Goal: Task Accomplishment & Management: Complete application form

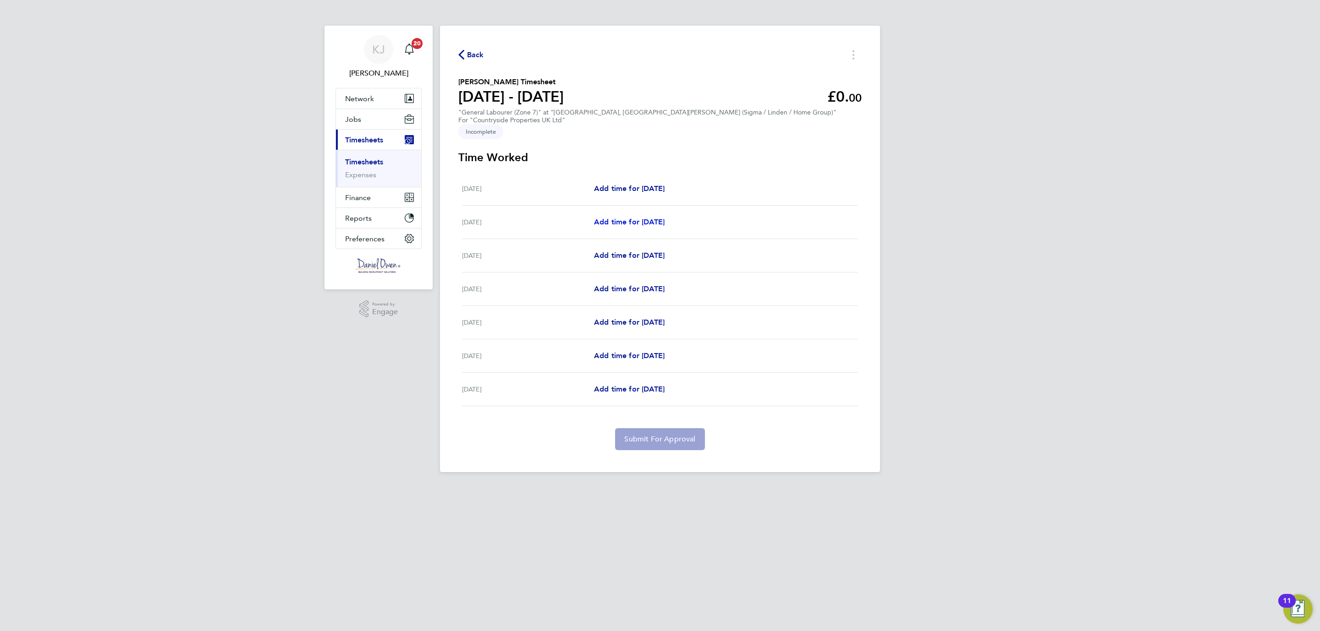
click at [605, 218] on span "Add time for [DATE]" at bounding box center [629, 222] width 71 height 9
select select "30"
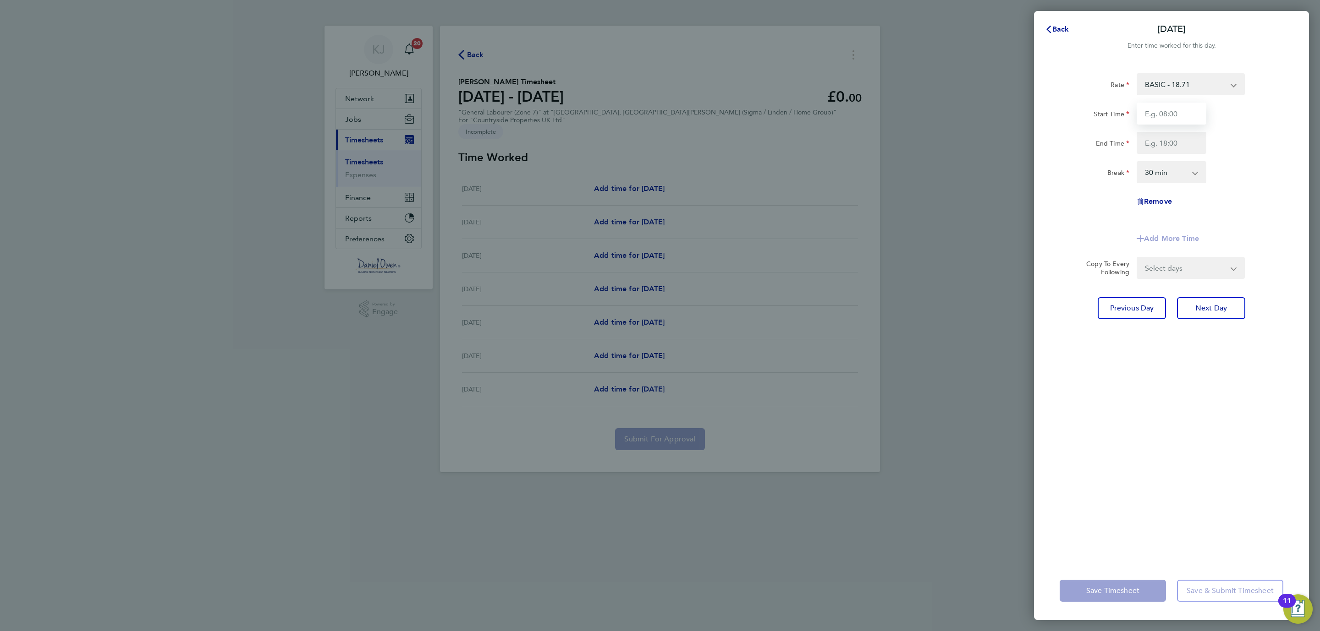
click at [1184, 109] on input "Start Time" at bounding box center [1171, 114] width 70 height 22
type input "08:00"
click at [1161, 140] on input "End Time" at bounding box center [1171, 143] width 70 height 22
type input "16:30"
click at [1127, 458] on div "Rate BASIC - 18.71 Start Time 08:00 End Time 16:30 Break 0 min 15 min 30 min 45…" at bounding box center [1171, 311] width 275 height 499
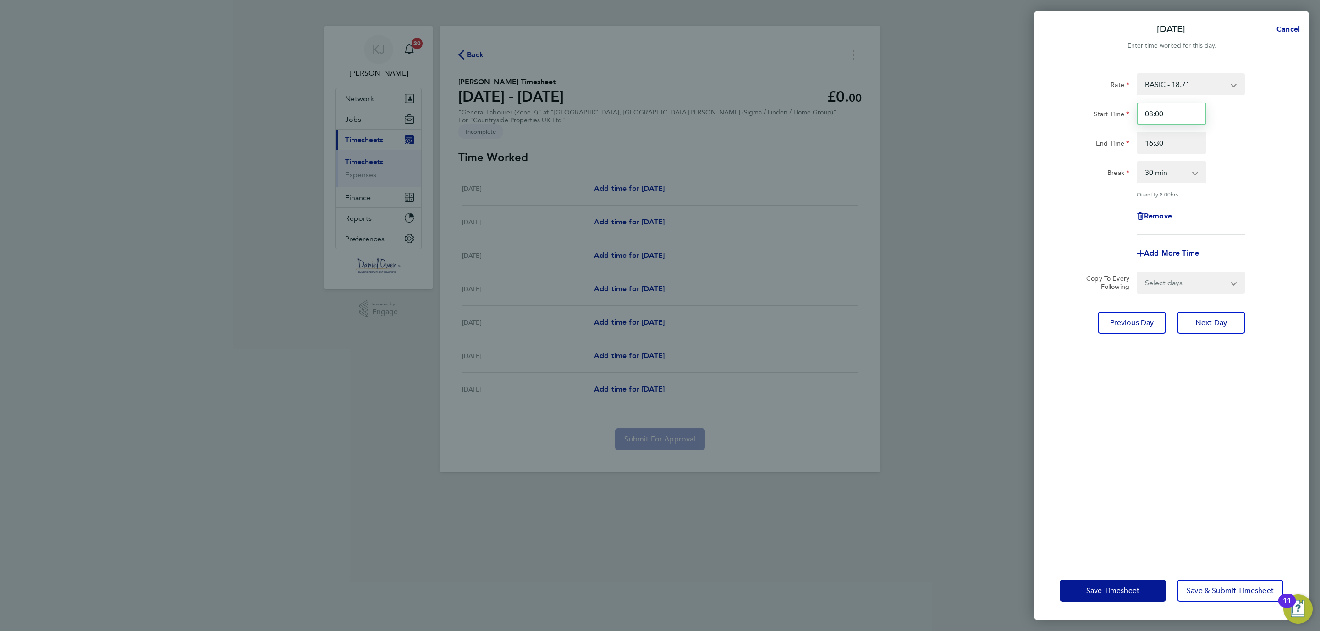
drag, startPoint x: 1178, startPoint y: 119, endPoint x: 1054, endPoint y: 102, distance: 124.8
click at [1054, 102] on div "Rate BASIC - 18.71 Start Time 08:00 End Time 16:30 Break 0 min 15 min 30 min 45…" at bounding box center [1171, 311] width 275 height 499
type input "07:30"
drag, startPoint x: 1237, startPoint y: 464, endPoint x: 1240, endPoint y: 439, distance: 24.9
click at [1237, 461] on div "Rate BASIC - 18.71 Start Time 07:30 End Time 16:30 Break 0 min 15 min 30 min 45…" at bounding box center [1171, 311] width 275 height 499
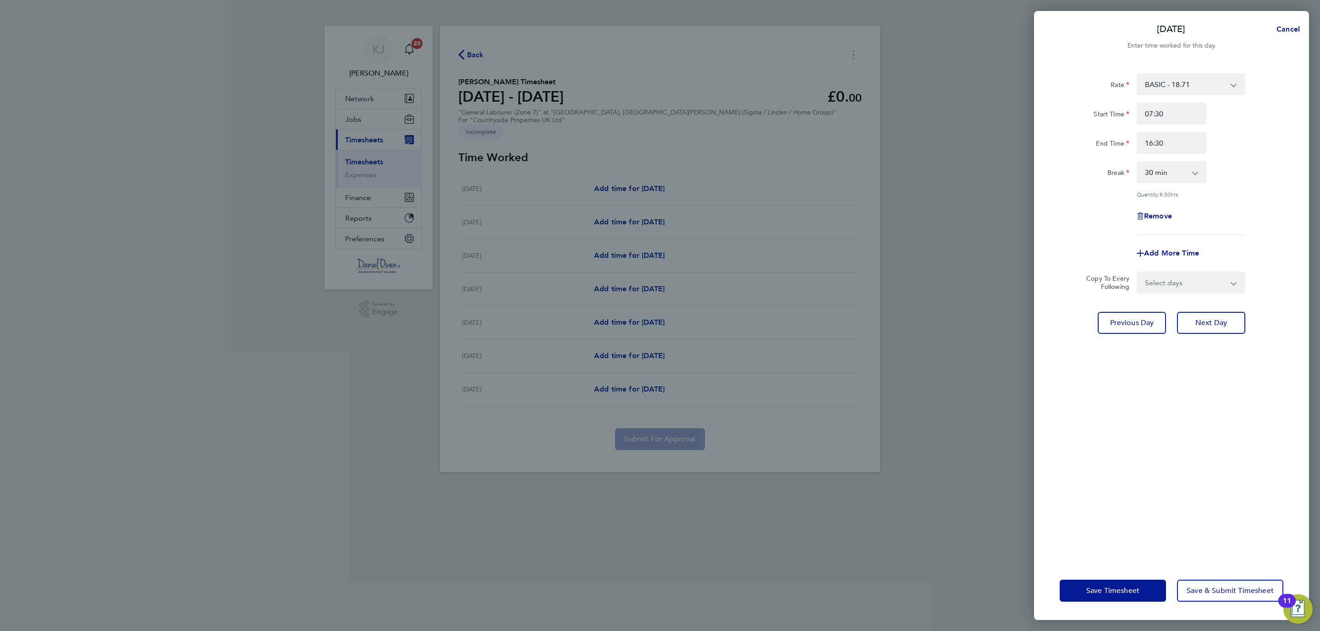
click at [1236, 280] on app-icon-cross-button at bounding box center [1238, 283] width 11 height 20
click at [1234, 278] on app-icon-cross-button at bounding box center [1238, 283] width 11 height 20
click at [1229, 282] on select "Select days Day Weekday (Mon-Fri) Weekend (Sat-Sun) [DATE] [DATE] [DATE] [DATE]…" at bounding box center [1185, 283] width 96 height 20
select select "WEEKDAY"
click at [1137, 273] on select "Select days Day Weekday (Mon-Fri) Weekend (Sat-Sun) [DATE] [DATE] [DATE] [DATE]…" at bounding box center [1185, 283] width 96 height 20
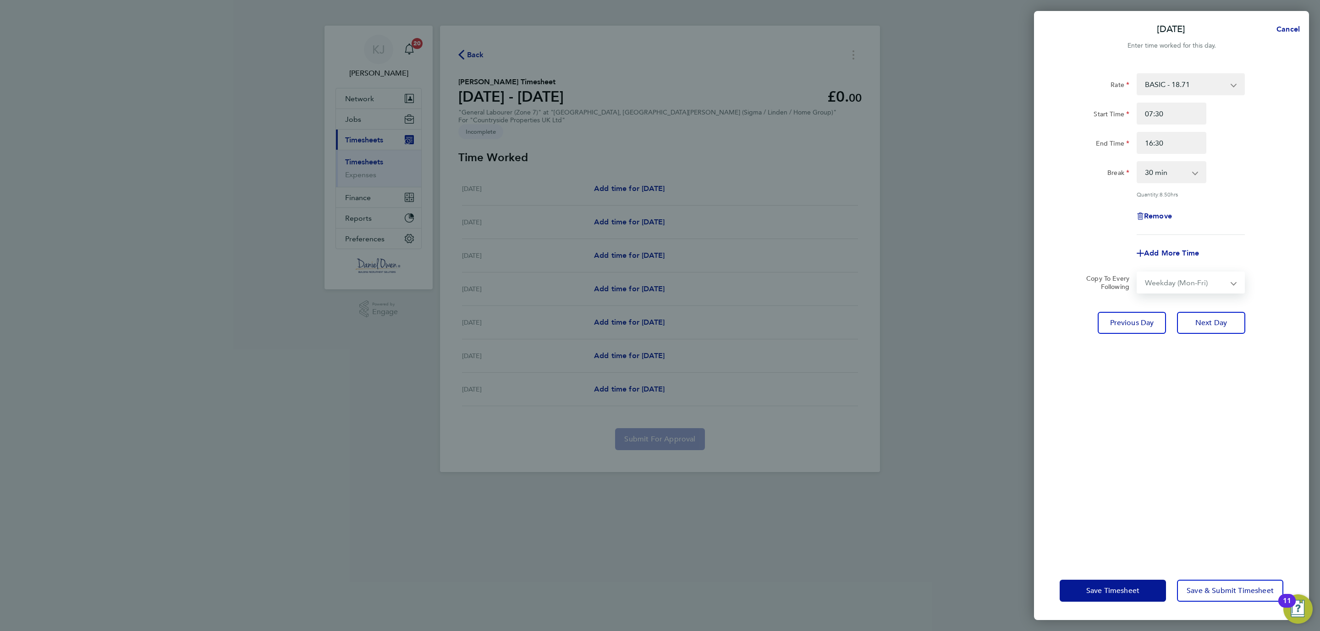
select select "[DATE]"
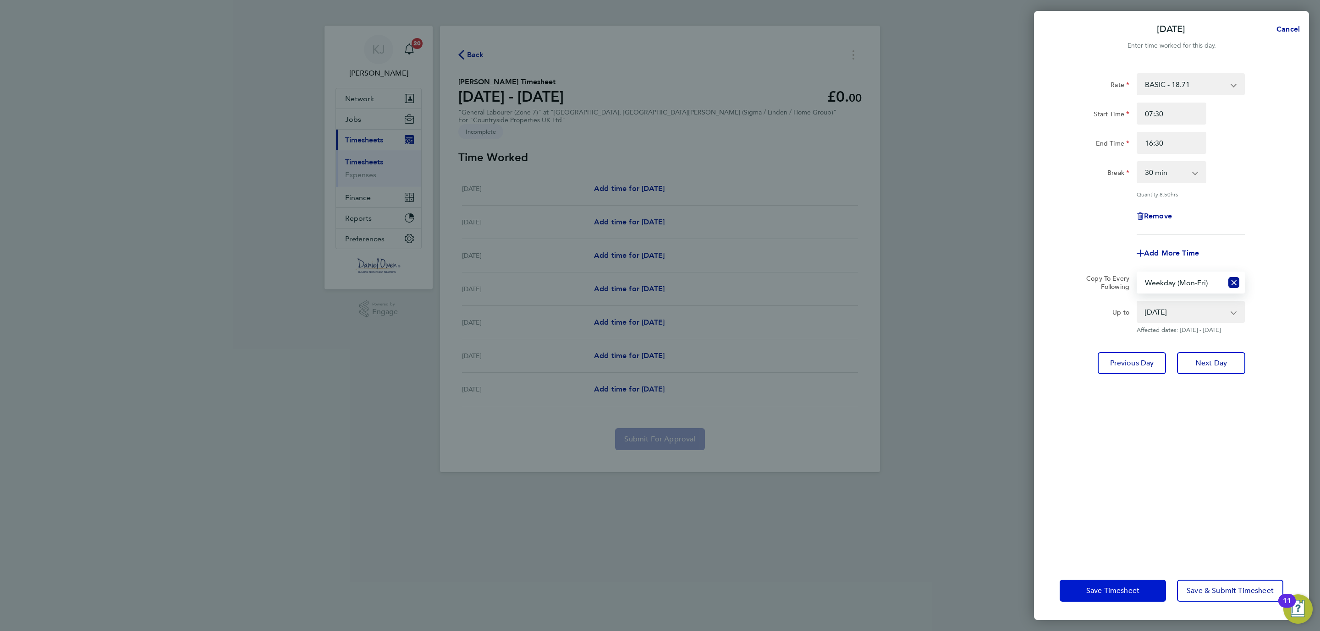
click at [1129, 598] on button "Save Timesheet" at bounding box center [1112, 591] width 106 height 22
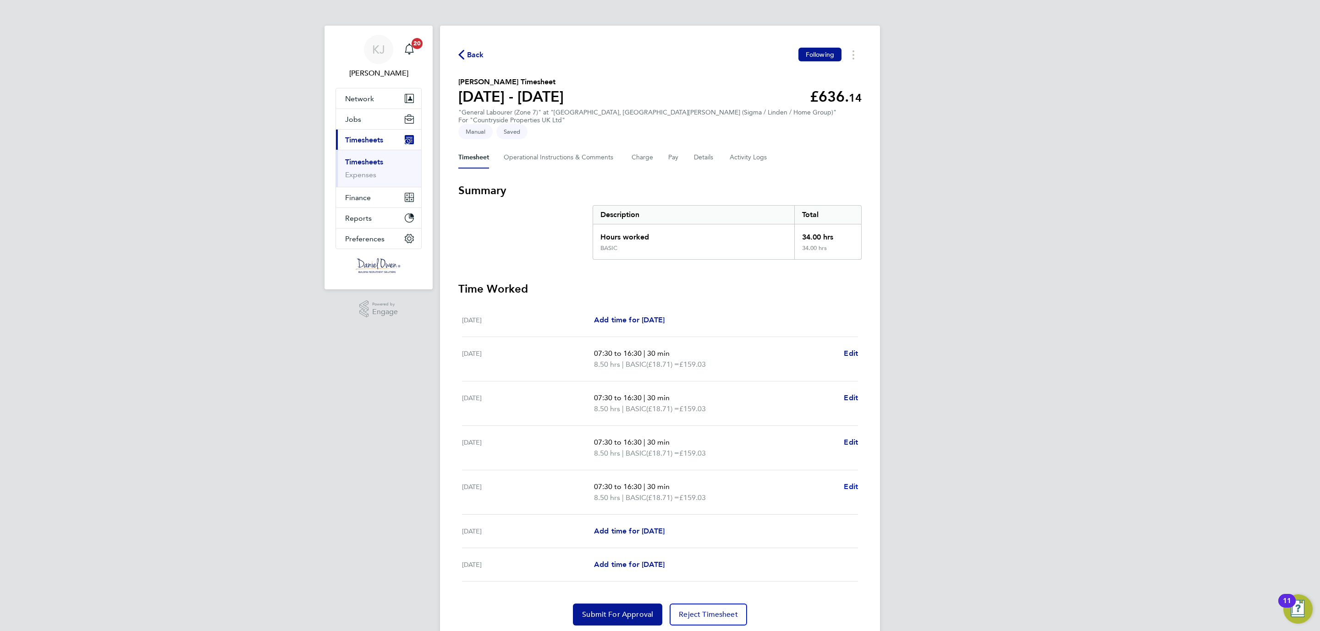
click at [845, 482] on span "Edit" at bounding box center [850, 486] width 14 height 9
select select "30"
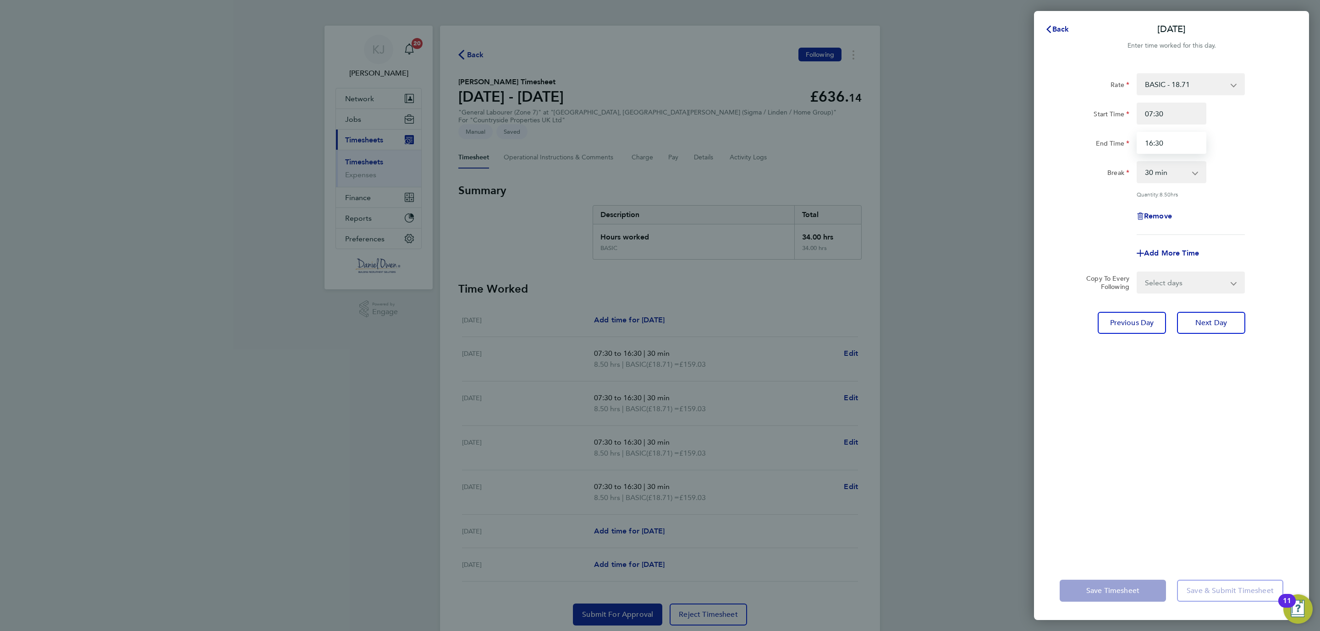
click at [1177, 143] on input "16:30" at bounding box center [1171, 143] width 70 height 22
drag, startPoint x: 1177, startPoint y: 143, endPoint x: 1007, endPoint y: 121, distance: 170.5
click at [1007, 121] on div "Back [DATE] Enter time worked for this day. Rate BASIC - 18.71 Start Time 07:30…" at bounding box center [660, 315] width 1320 height 631
type input "15:30"
click at [1093, 384] on div "Rate BASIC - 18.71 Start Time 07:30 End Time 15:30 Break 0 min 15 min 30 min 45…" at bounding box center [1171, 311] width 275 height 499
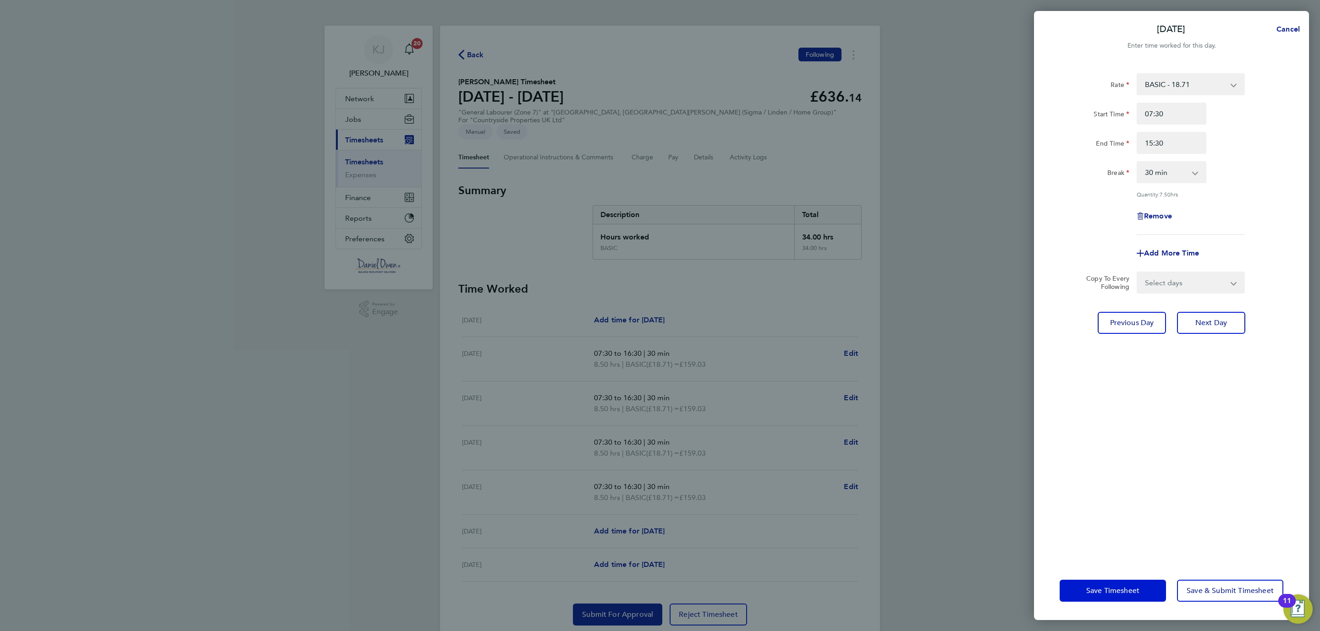
click at [1104, 593] on span "Save Timesheet" at bounding box center [1112, 590] width 53 height 9
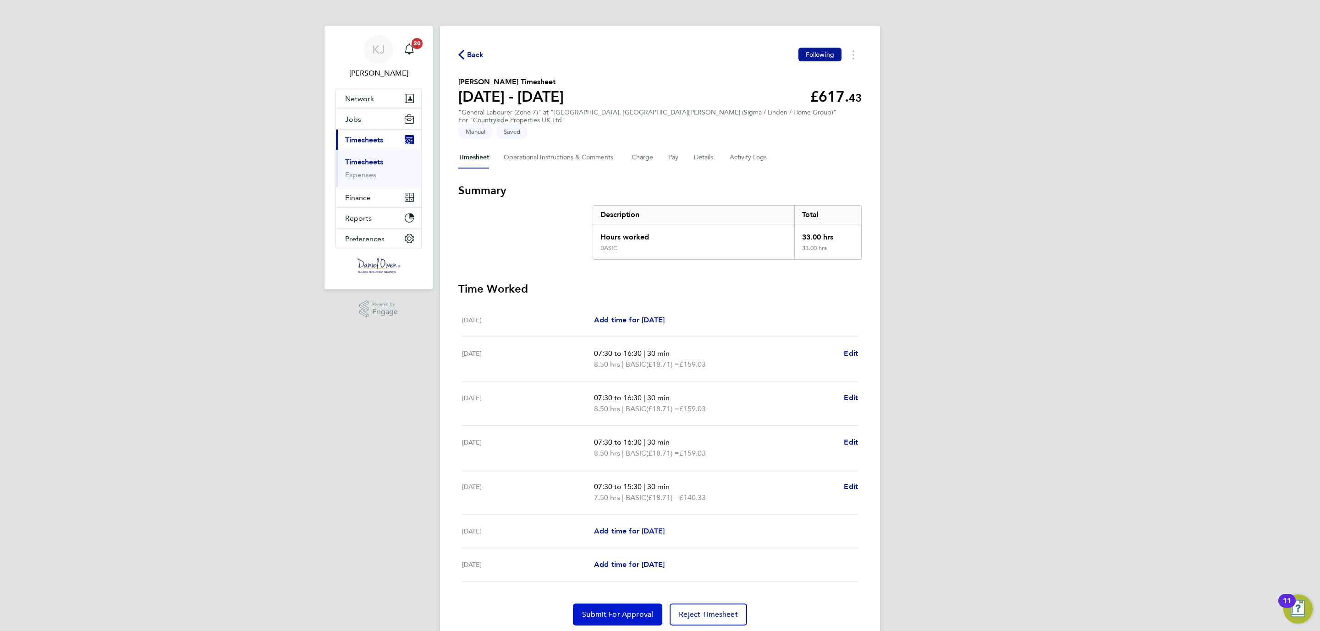
click at [599, 604] on button "Submit For Approval" at bounding box center [617, 615] width 89 height 22
